Goal: Task Accomplishment & Management: Use online tool/utility

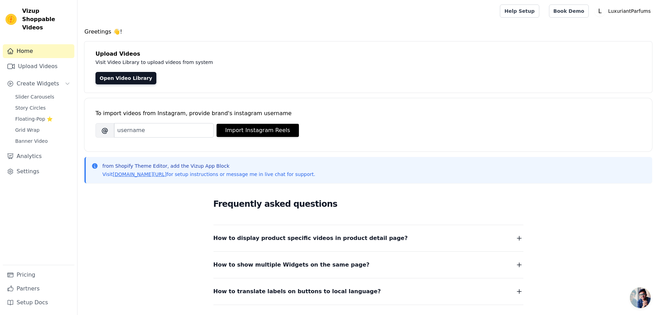
click at [41, 92] on link "Slider Carousels" at bounding box center [42, 97] width 63 height 10
click at [37, 104] on span "Story Circles" at bounding box center [30, 107] width 30 height 7
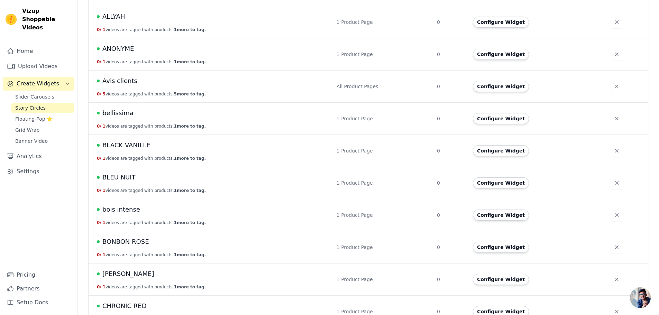
scroll to position [138, 0]
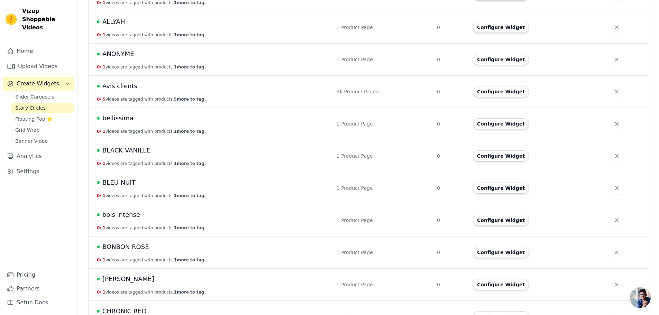
click at [118, 89] on span "Avis clients" at bounding box center [119, 86] width 35 height 10
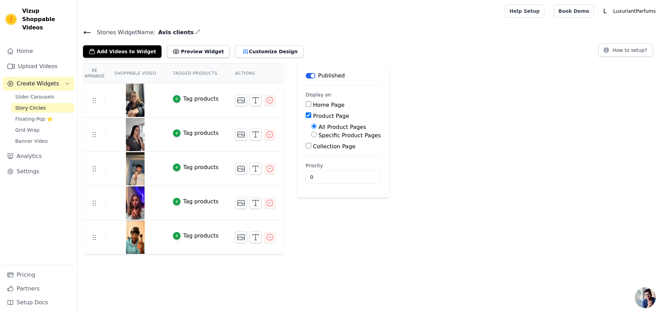
click at [210, 254] on html "Vizup Shoppable Videos Home Upload Videos Create Widgets Slider Carousels Story…" at bounding box center [332, 127] width 664 height 254
click at [125, 52] on button "Add Videos to Widget" at bounding box center [122, 51] width 78 height 12
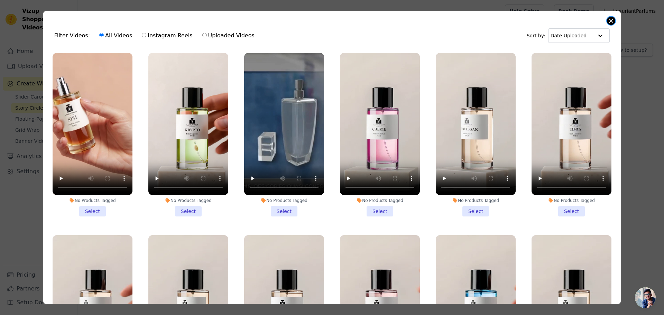
click at [611, 20] on button "Close modal" at bounding box center [611, 21] width 8 height 8
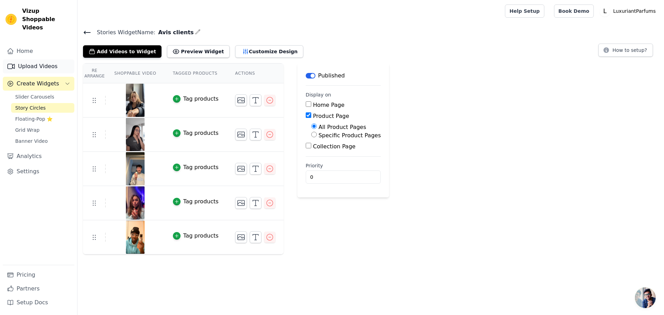
click at [33, 61] on link "Upload Videos" at bounding box center [39, 66] width 72 height 14
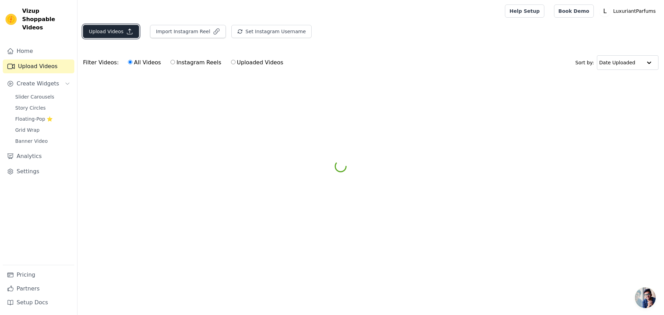
click at [111, 33] on button "Upload Videos" at bounding box center [111, 31] width 56 height 13
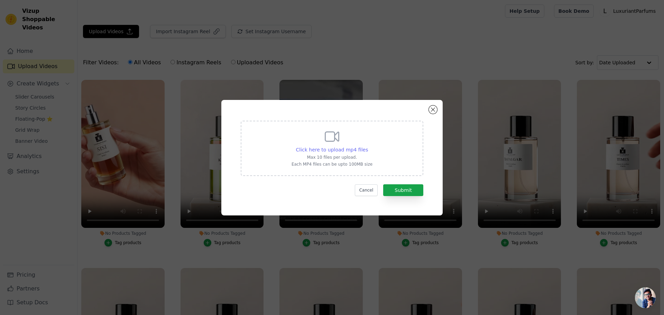
click at [319, 149] on span "Click here to upload mp4 files" at bounding box center [332, 150] width 72 height 6
click at [368, 146] on input "Click here to upload mp4 files Max 10 files per upload. Each MP4 files can be u…" at bounding box center [368, 146] width 0 height 0
type input "C:\fakepath\WhatsApp Video [DATE] 17.30.11.mp4"
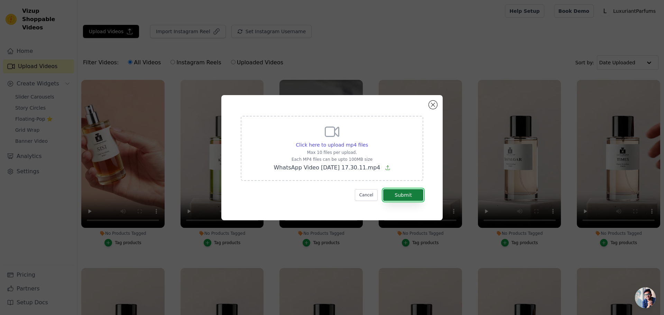
click at [405, 192] on button "Submit" at bounding box center [403, 195] width 40 height 12
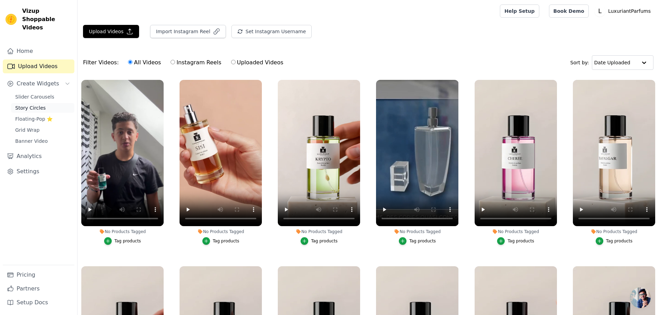
click at [36, 104] on span "Story Circles" at bounding box center [30, 107] width 30 height 7
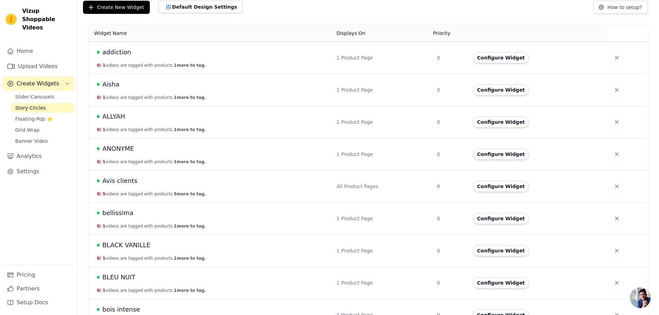
scroll to position [69, 0]
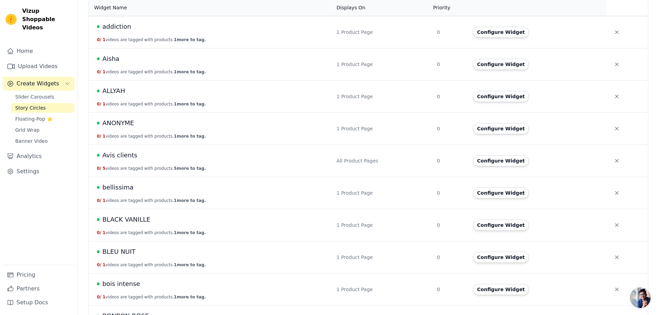
click at [113, 160] on span "Avis clients" at bounding box center [119, 155] width 35 height 10
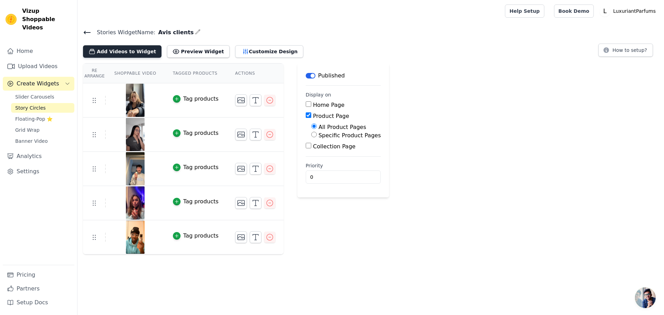
click at [127, 52] on button "Add Videos to Widget" at bounding box center [122, 51] width 78 height 12
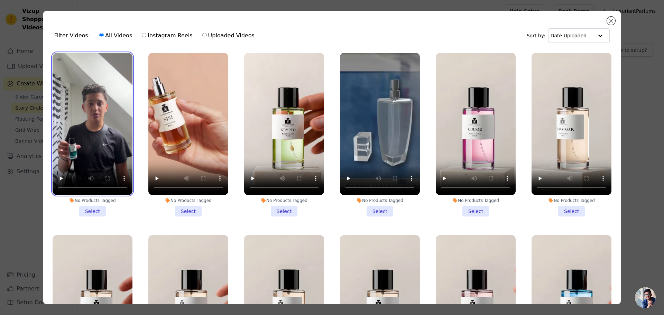
click at [101, 154] on video at bounding box center [93, 124] width 80 height 142
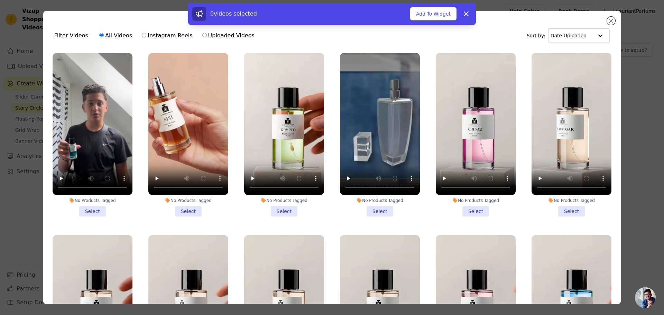
click at [95, 208] on li "No Products Tagged Select" at bounding box center [93, 135] width 80 height 164
click at [0, 0] on input "No Products Tagged Select" at bounding box center [0, 0] width 0 height 0
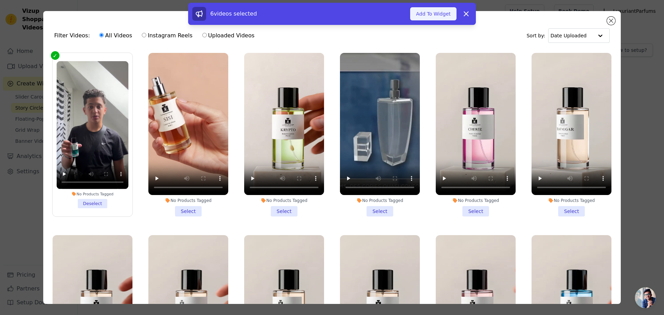
click at [437, 13] on button "Add To Widget" at bounding box center [433, 13] width 46 height 13
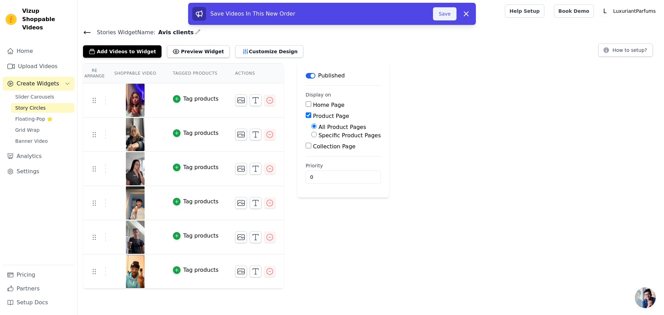
click at [441, 14] on button "Save" at bounding box center [445, 13] width 24 height 13
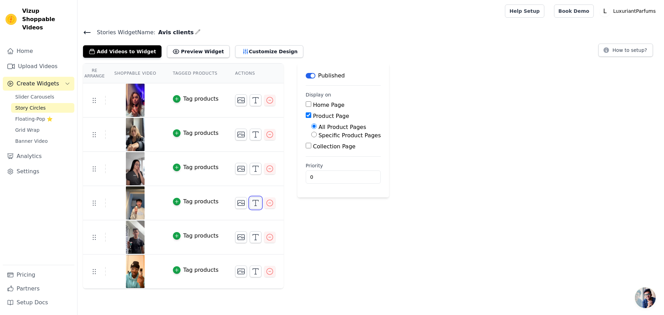
click at [251, 204] on icon "button" at bounding box center [255, 203] width 8 height 8
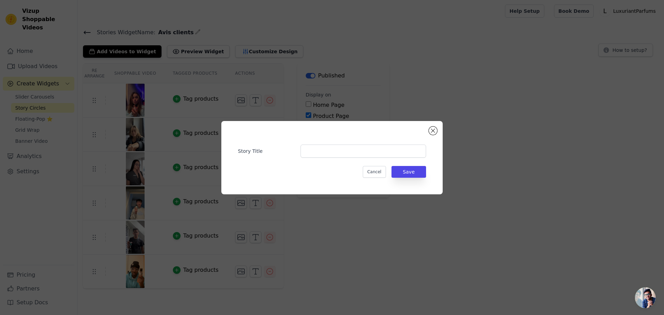
click at [356, 224] on div "Story Title Cancel Save" at bounding box center [332, 157] width 664 height 315
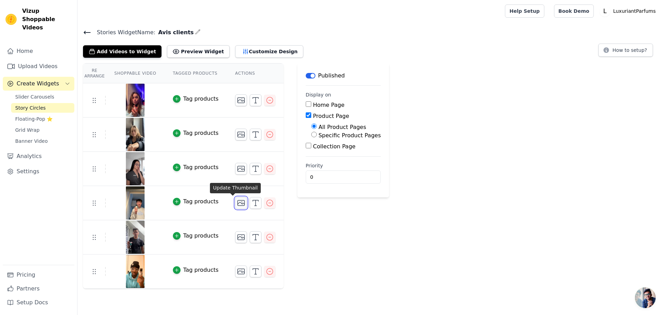
click at [237, 203] on icon "button" at bounding box center [241, 203] width 8 height 8
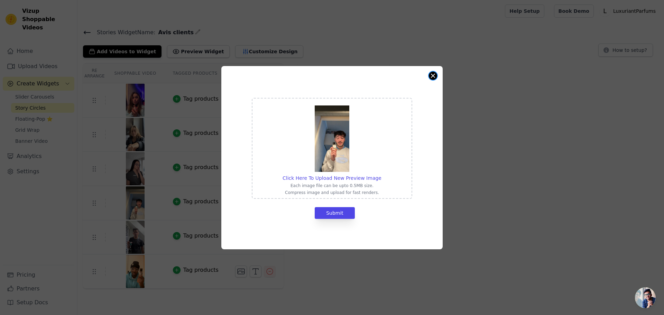
click at [433, 75] on button "Close modal" at bounding box center [433, 76] width 8 height 8
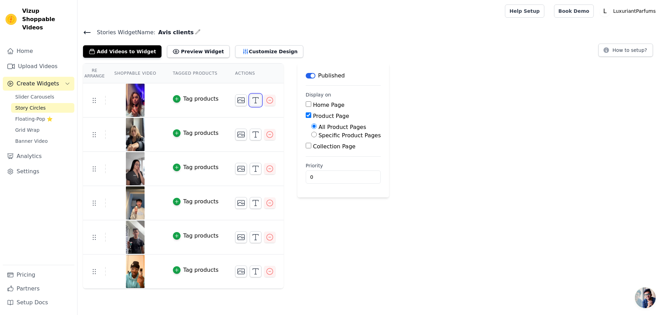
click at [253, 98] on polyline "button" at bounding box center [256, 98] width 6 height 1
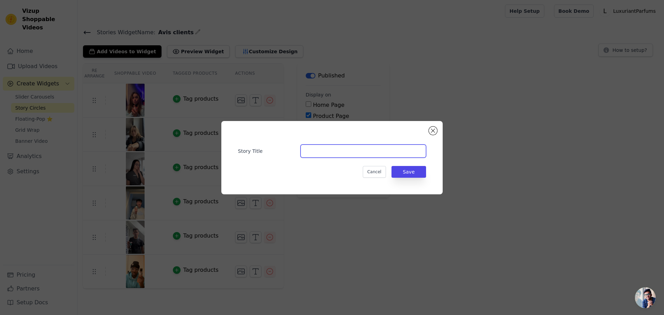
click at [318, 150] on input "Story Title" at bounding box center [363, 151] width 126 height 13
type input "c"
type input "CHRONIC RED"
click at [419, 170] on button "Save" at bounding box center [408, 172] width 35 height 12
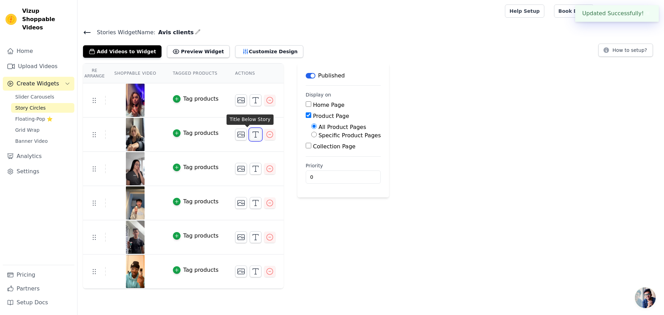
click at [251, 136] on icon "button" at bounding box center [255, 134] width 8 height 8
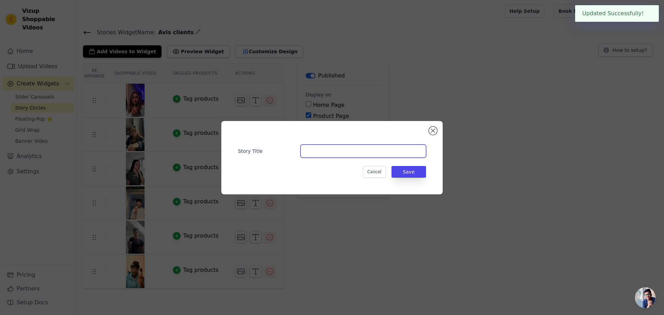
click at [314, 154] on input "Story Title" at bounding box center [363, 151] width 126 height 13
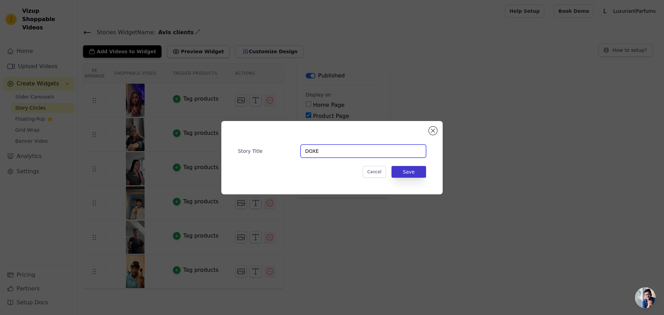
type input "DOXE"
click at [403, 172] on button "Save" at bounding box center [408, 172] width 35 height 12
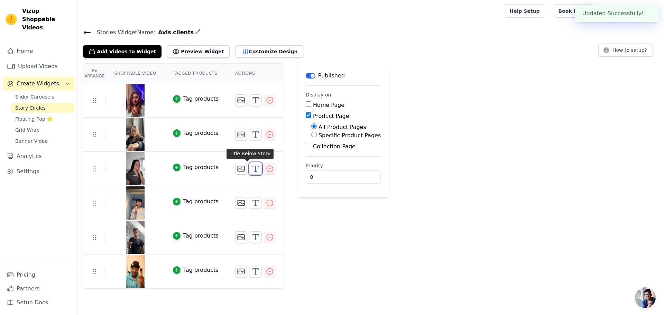
click at [251, 170] on icon "button" at bounding box center [255, 169] width 8 height 8
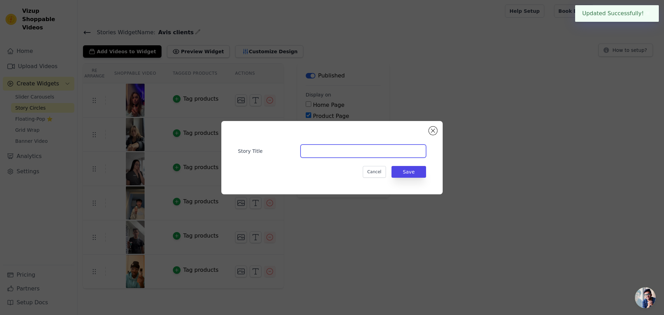
click at [317, 152] on input "Story Title" at bounding box center [363, 151] width 126 height 13
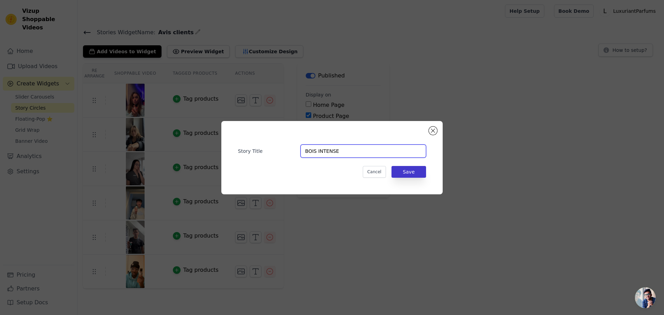
type input "BOIS INTENSE"
click at [410, 171] on button "Save" at bounding box center [408, 172] width 35 height 12
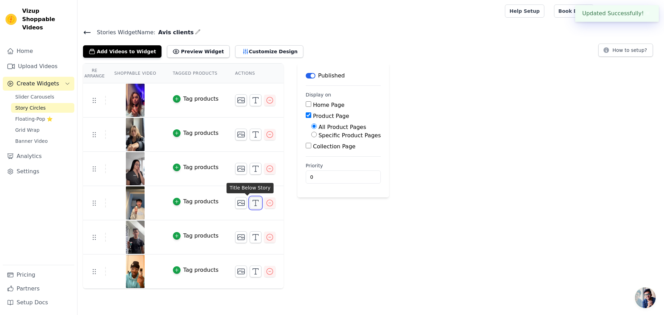
click at [251, 202] on icon "button" at bounding box center [255, 203] width 8 height 8
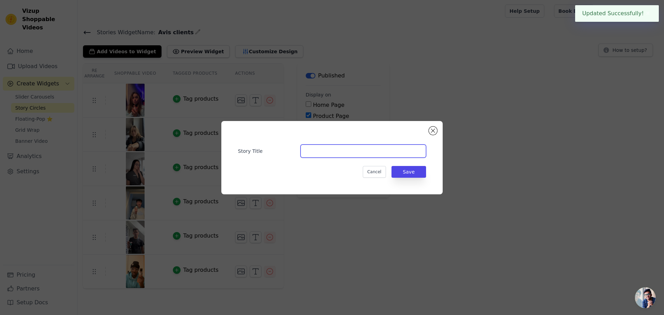
click at [335, 157] on input "Story Title" at bounding box center [363, 151] width 126 height 13
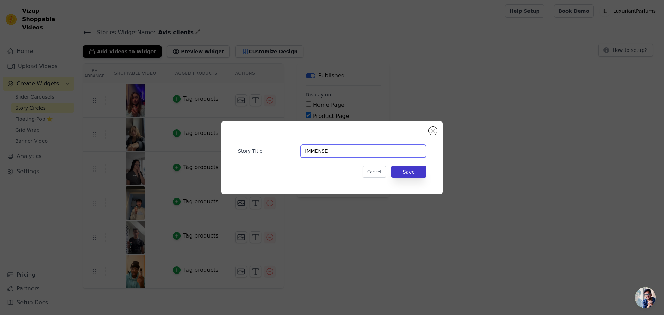
type input "IMMENSE"
click at [414, 173] on button "Save" at bounding box center [408, 172] width 35 height 12
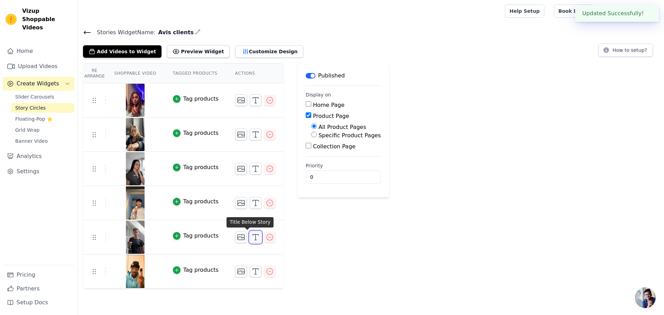
click at [251, 236] on icon "button" at bounding box center [255, 237] width 8 height 8
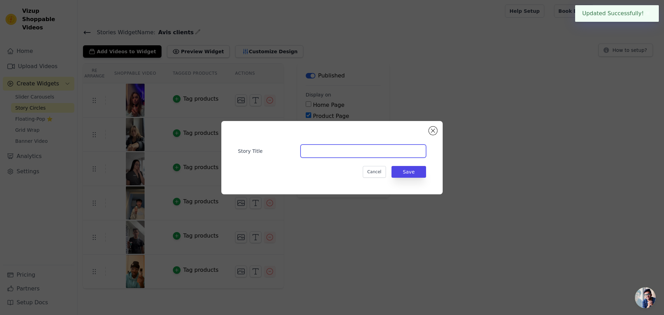
click at [332, 147] on input "Story Title" at bounding box center [363, 151] width 126 height 13
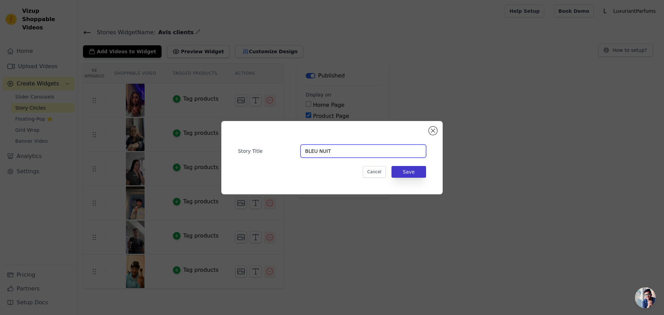
type input "BLEU NUIT"
click at [411, 169] on button "Save" at bounding box center [408, 172] width 35 height 12
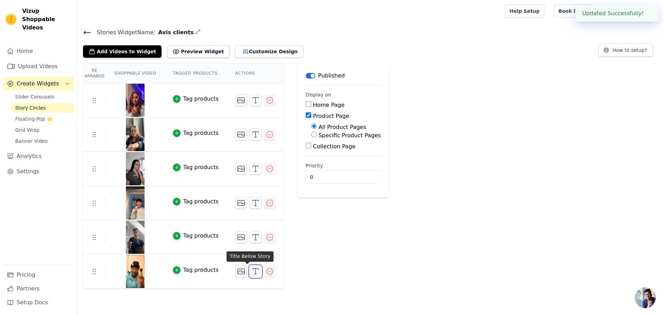
click at [253, 269] on polyline "button" at bounding box center [256, 269] width 6 height 1
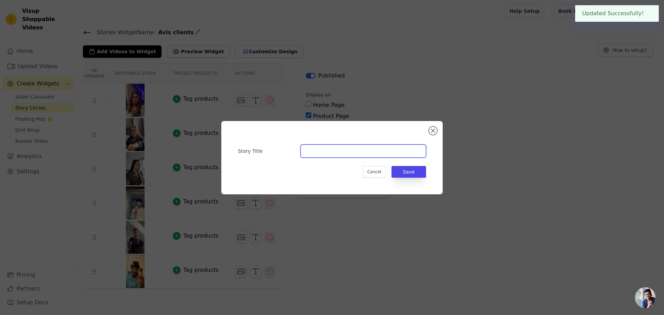
click at [312, 152] on input "Story Title" at bounding box center [363, 151] width 126 height 13
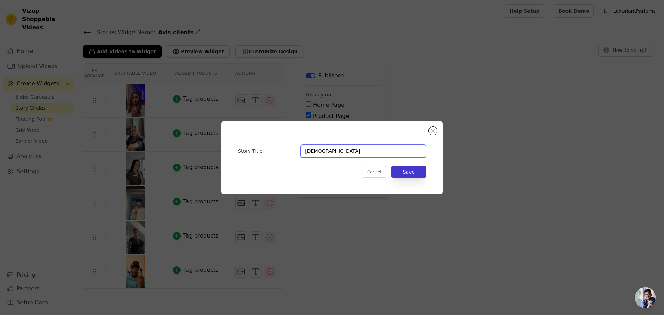
type input "[DEMOGRAPHIC_DATA]"
click at [408, 171] on button "Save" at bounding box center [408, 172] width 35 height 12
